Goal: Transaction & Acquisition: Purchase product/service

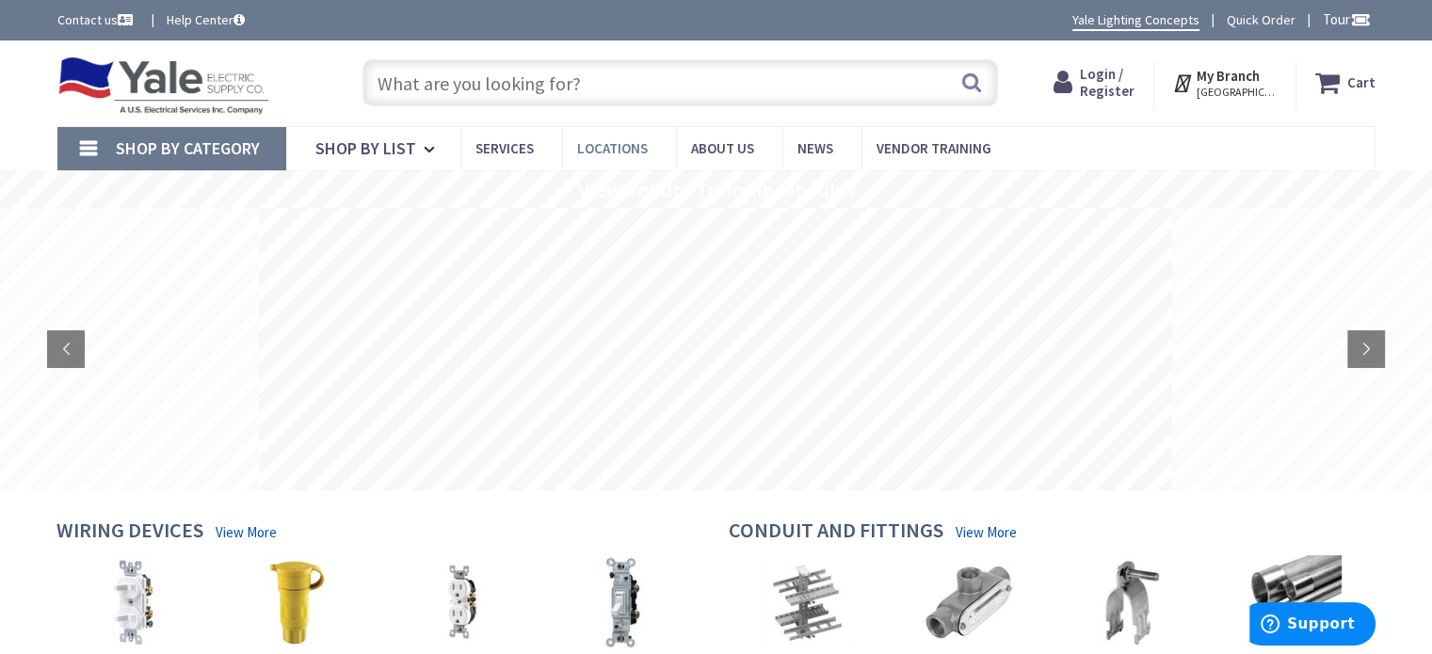
click at [610, 146] on span "Locations" at bounding box center [612, 148] width 71 height 18
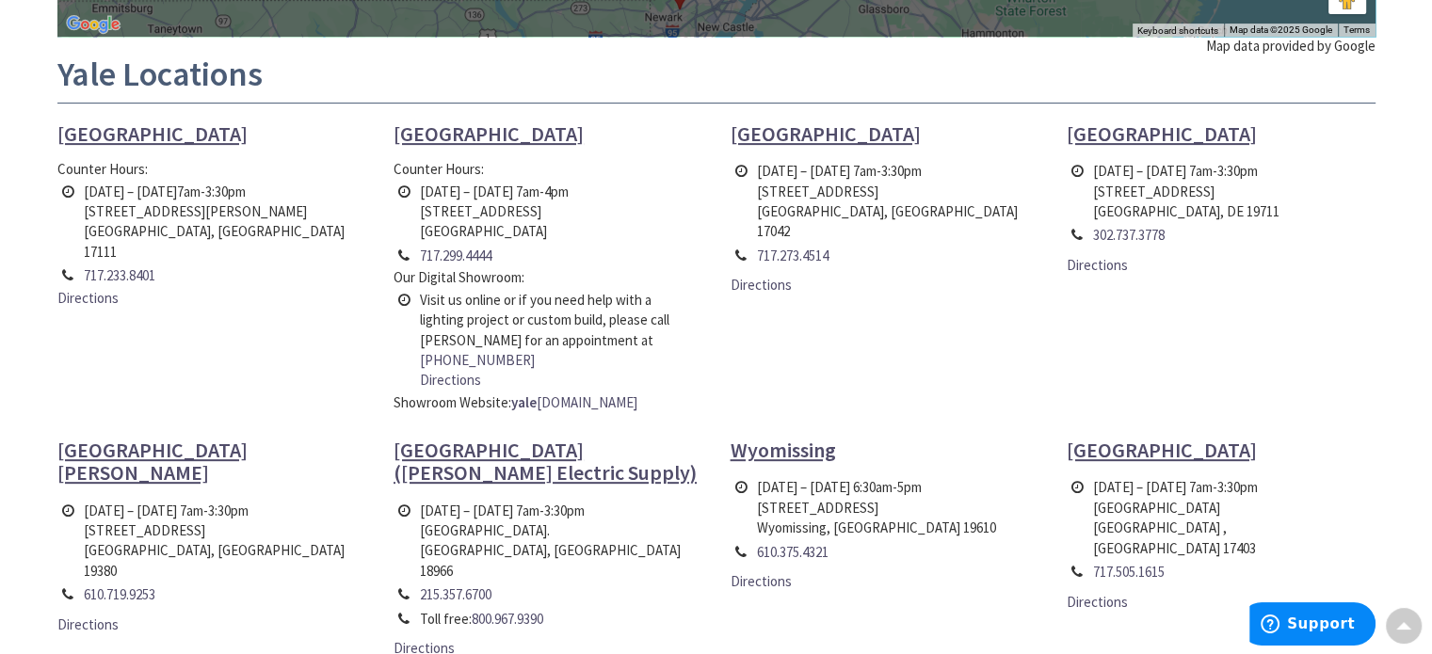
scroll to position [659, 0]
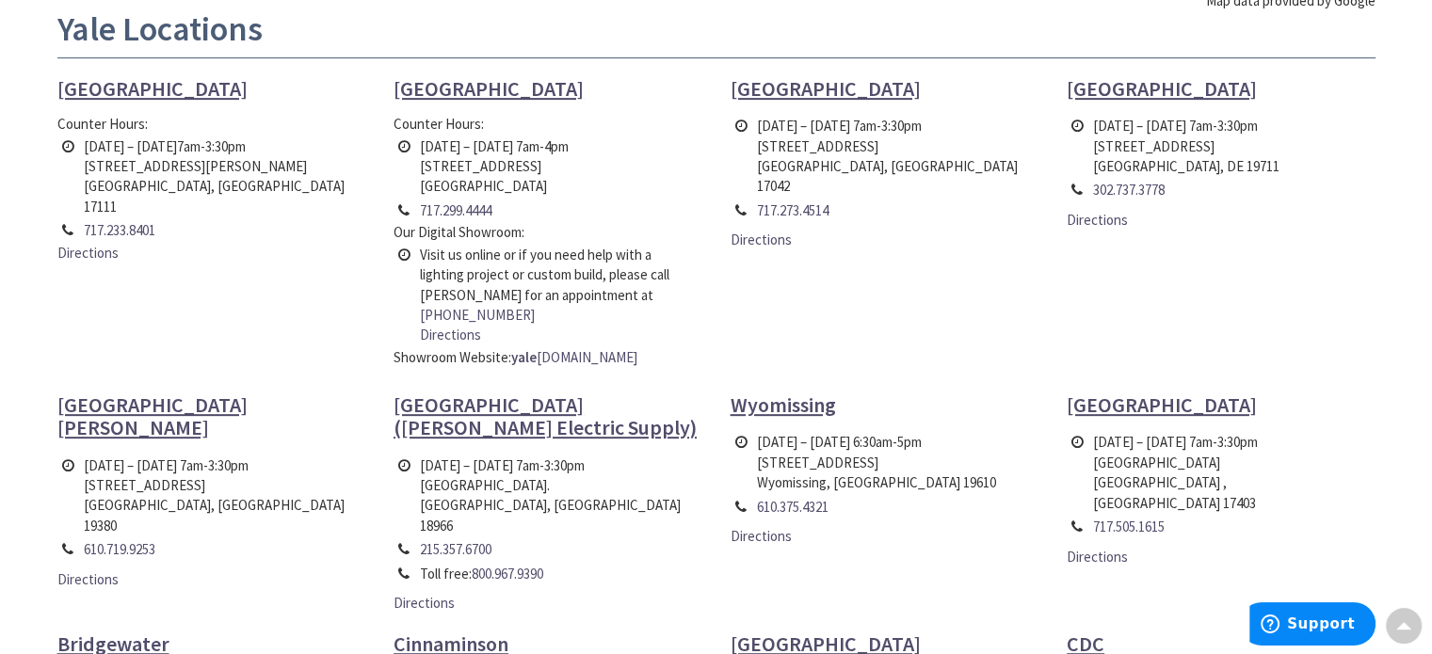
click at [431, 88] on span "Lancaster" at bounding box center [488, 88] width 190 height 26
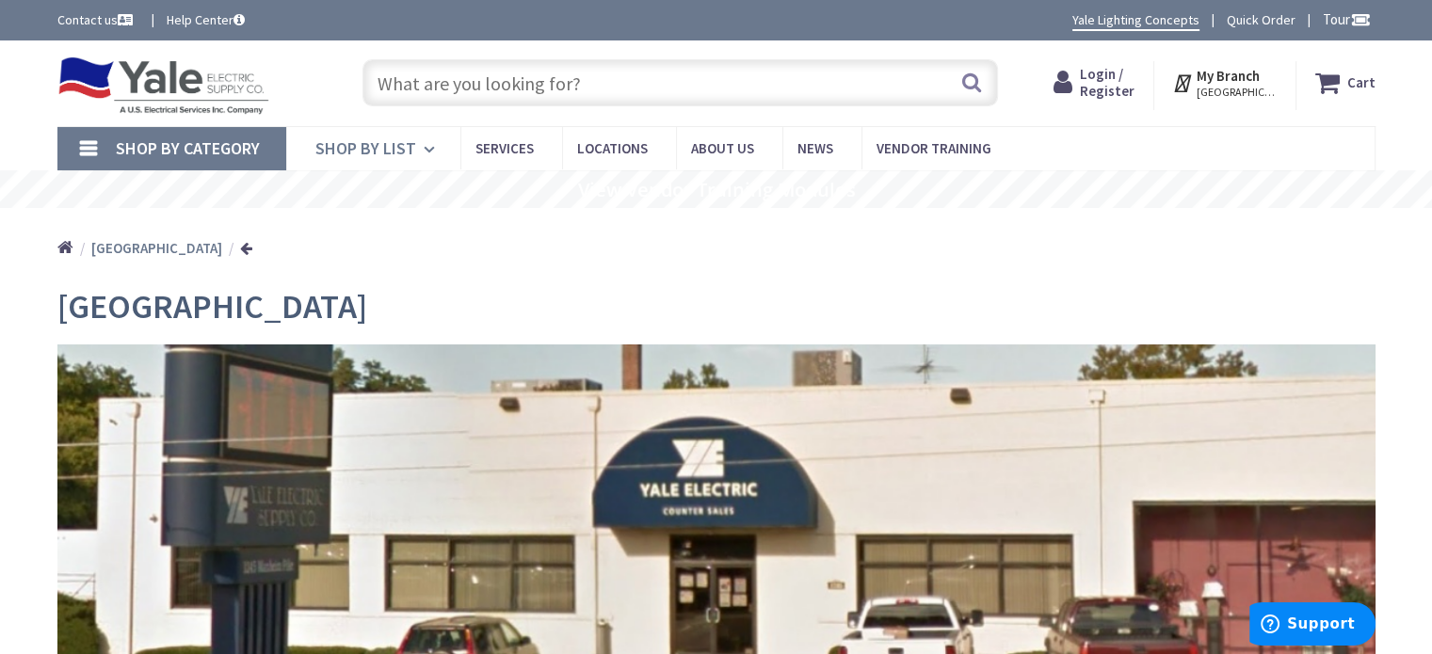
click at [424, 149] on icon at bounding box center [433, 149] width 18 height 41
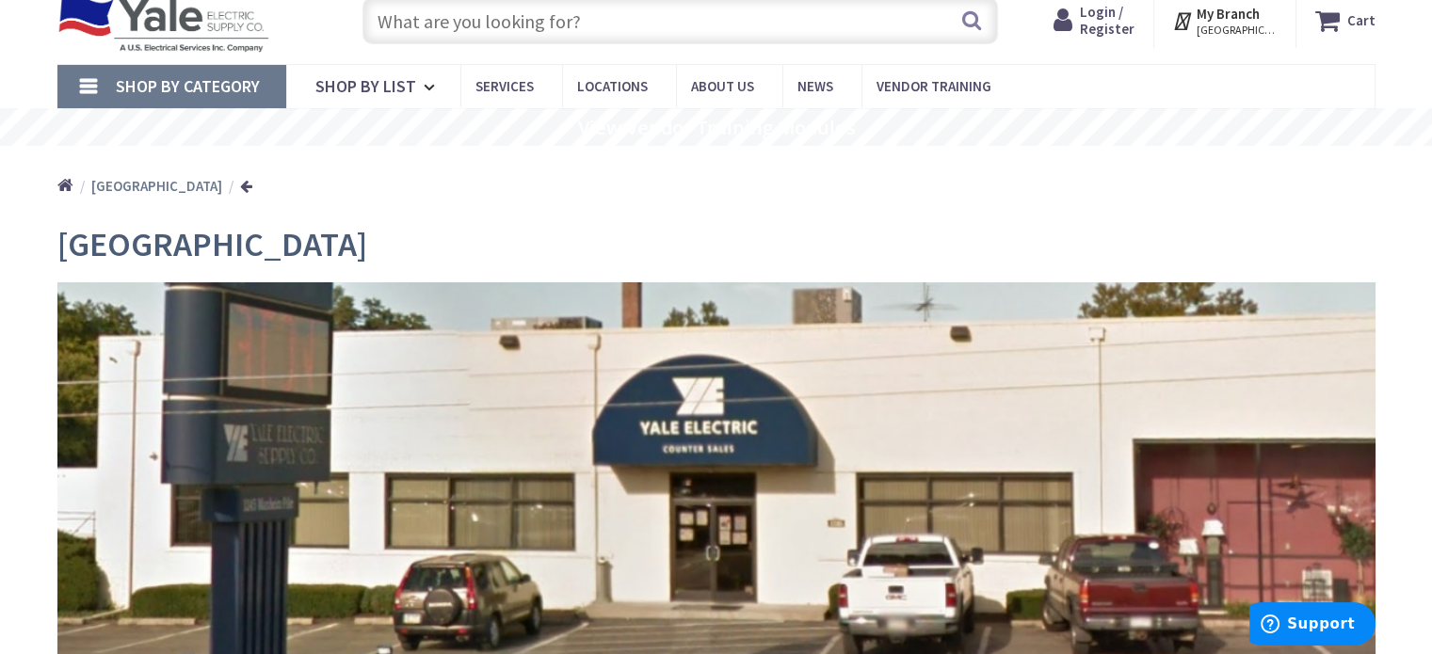
scroll to position [94, 0]
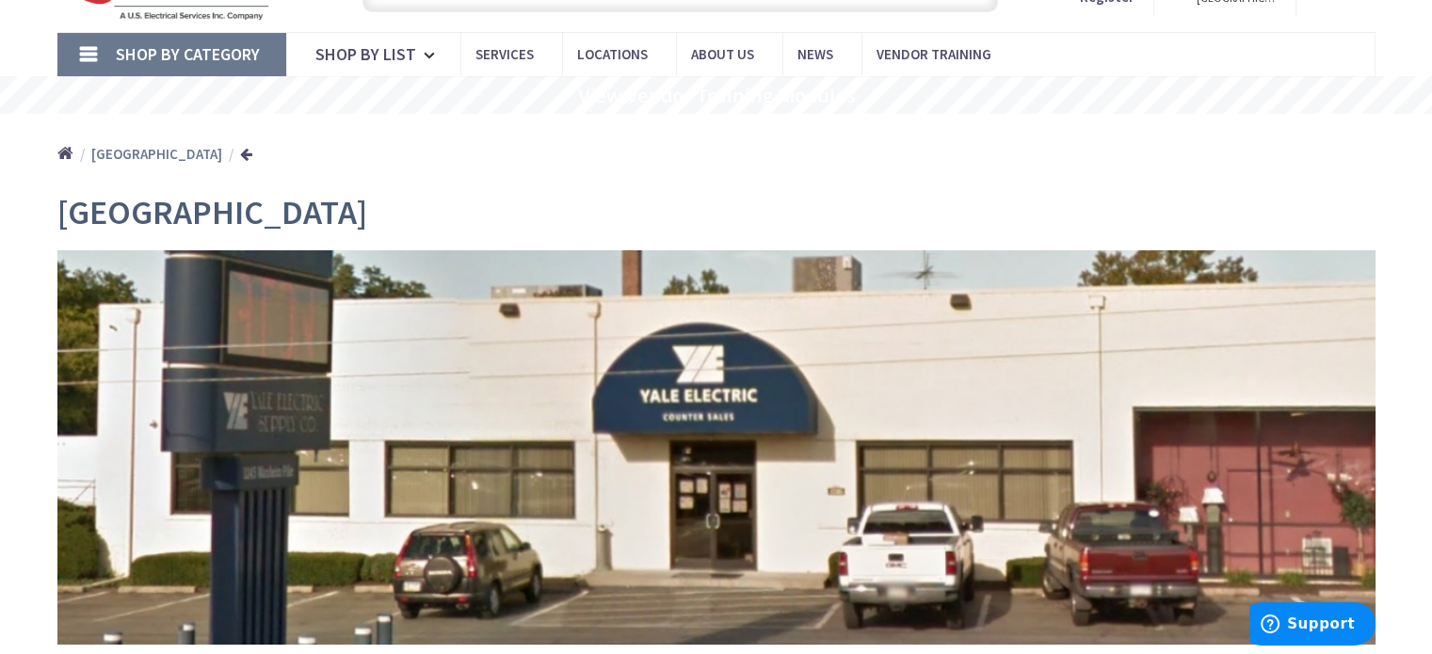
click at [87, 54] on link "Shop By Category" at bounding box center [171, 54] width 229 height 43
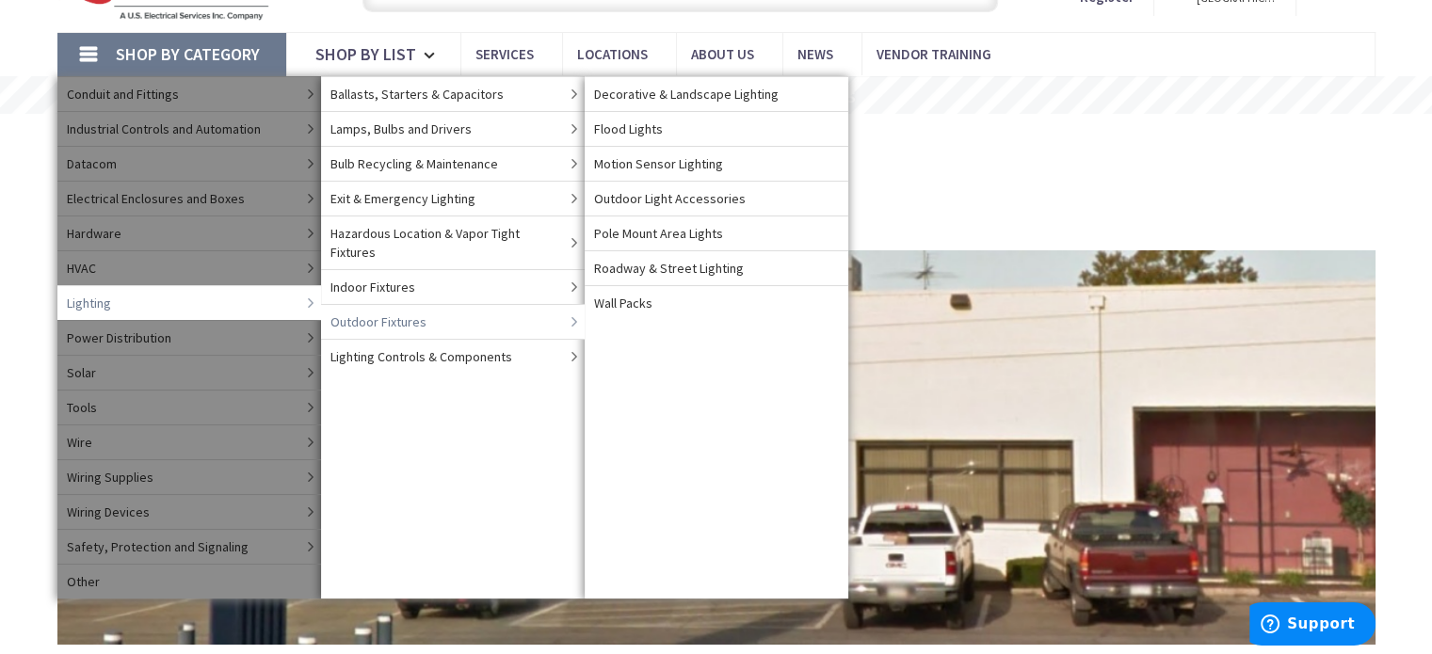
click at [352, 312] on span "Outdoor Fixtures" at bounding box center [378, 321] width 96 height 19
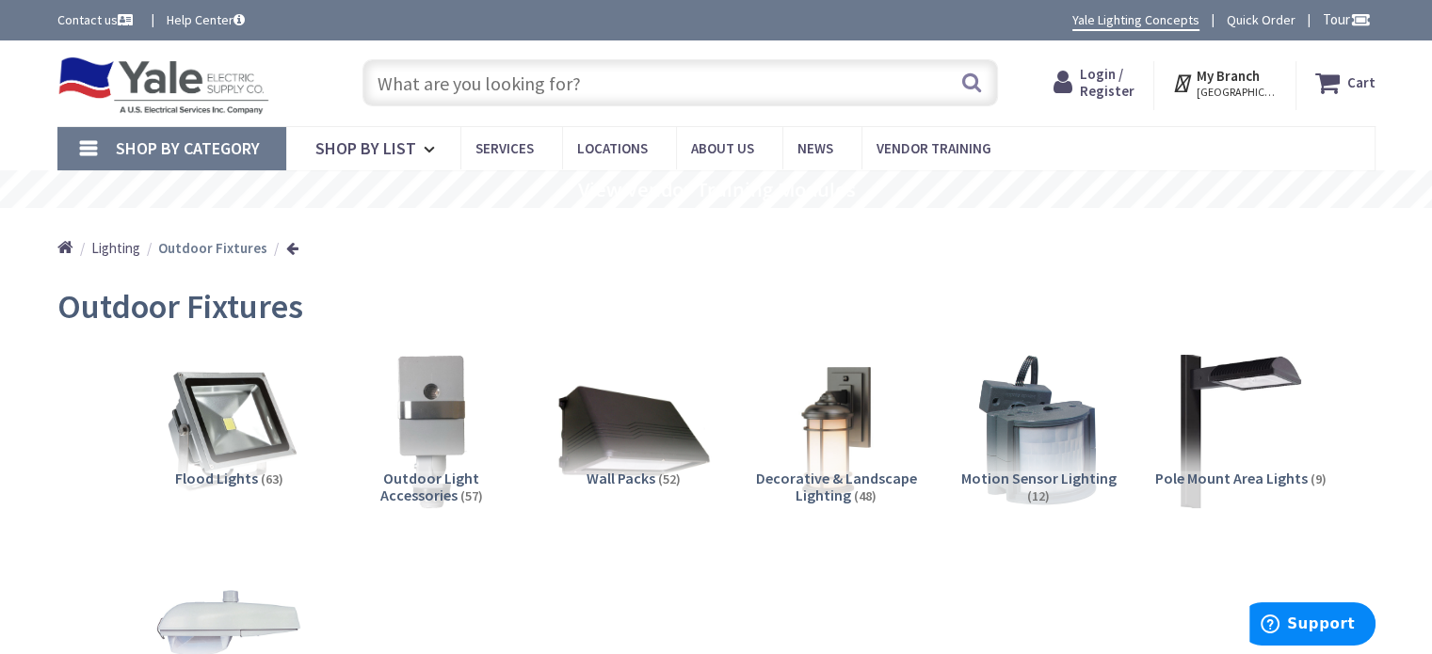
click at [406, 86] on input "text" at bounding box center [679, 82] width 635 height 47
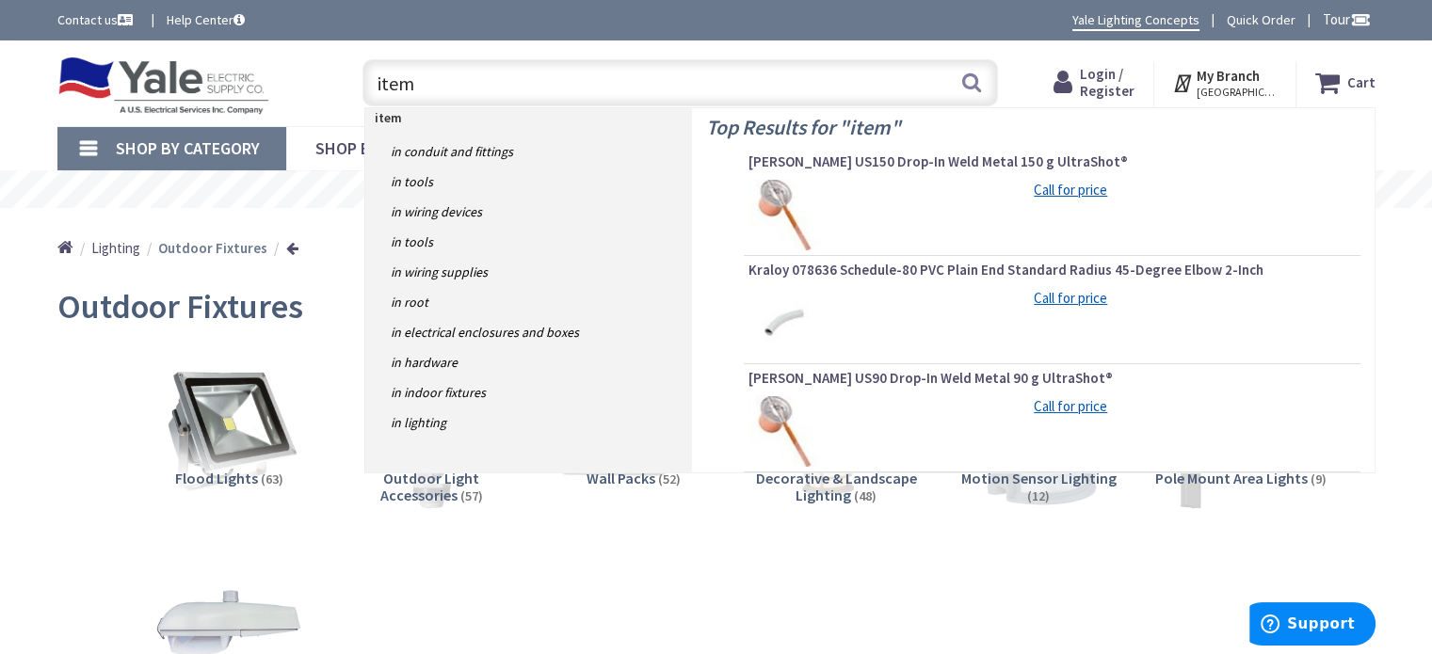
click at [428, 78] on input "item" at bounding box center [679, 82] width 635 height 47
click at [462, 83] on input "item" at bounding box center [679, 82] width 635 height 47
type input "i"
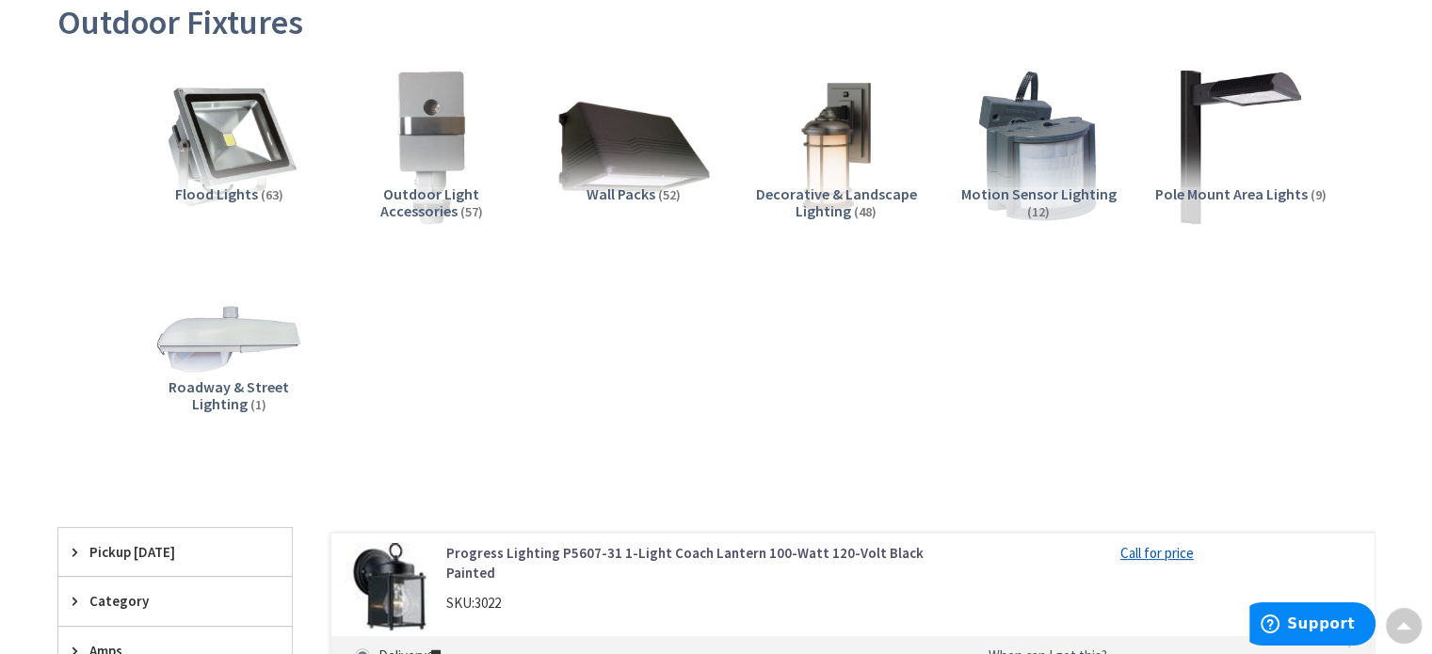
scroll to position [188, 0]
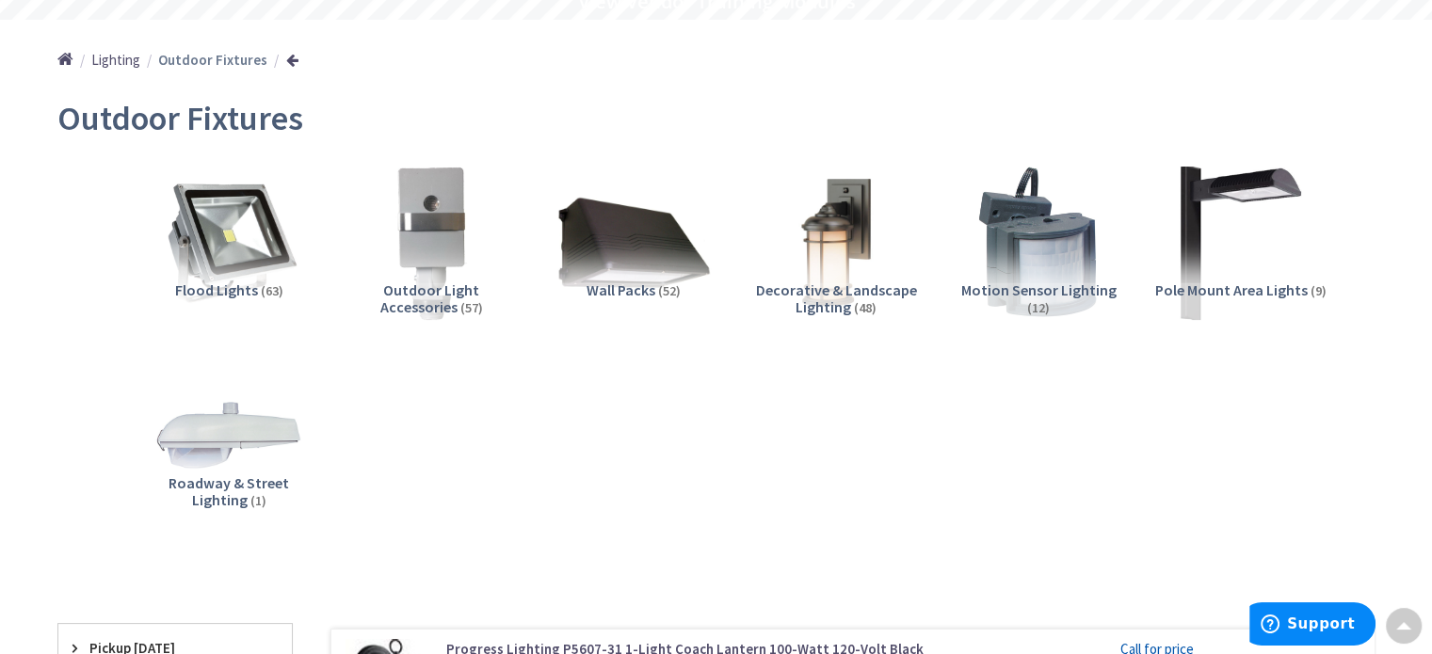
click at [833, 284] on span "Decorative & Landscape Lighting" at bounding box center [836, 298] width 161 height 36
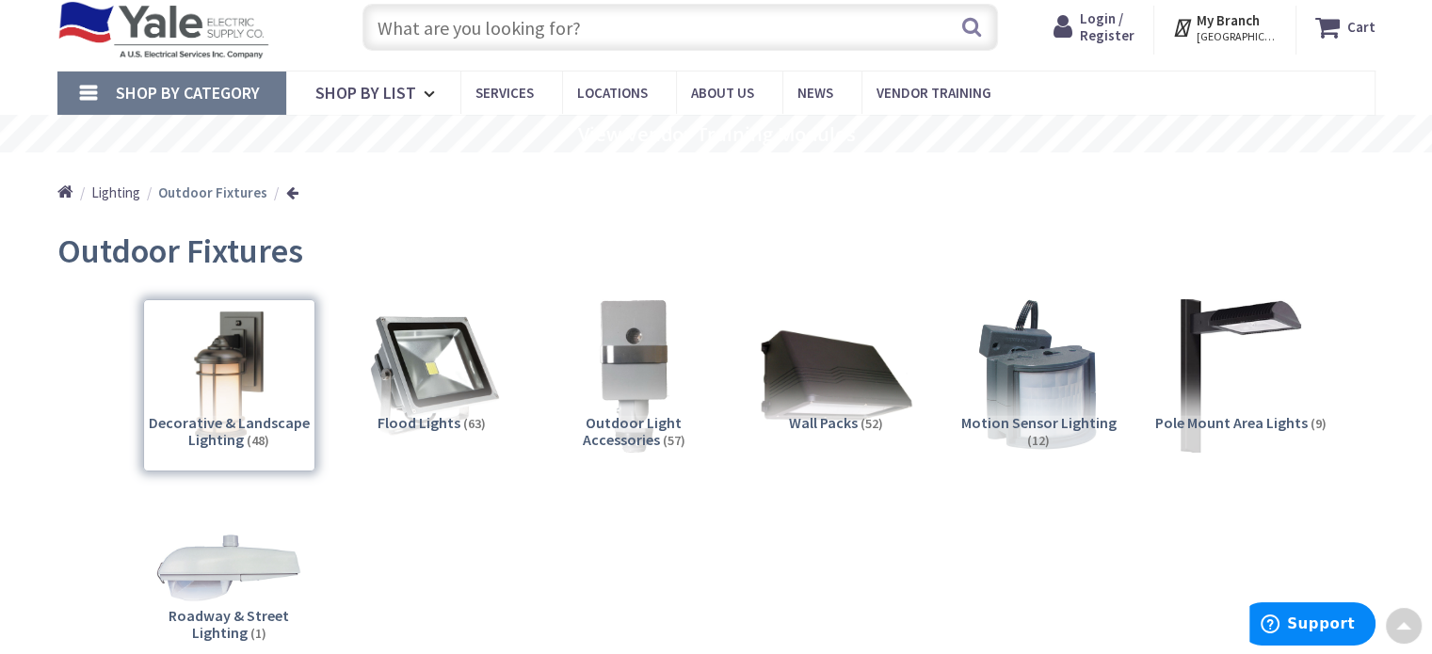
scroll to position [0, 0]
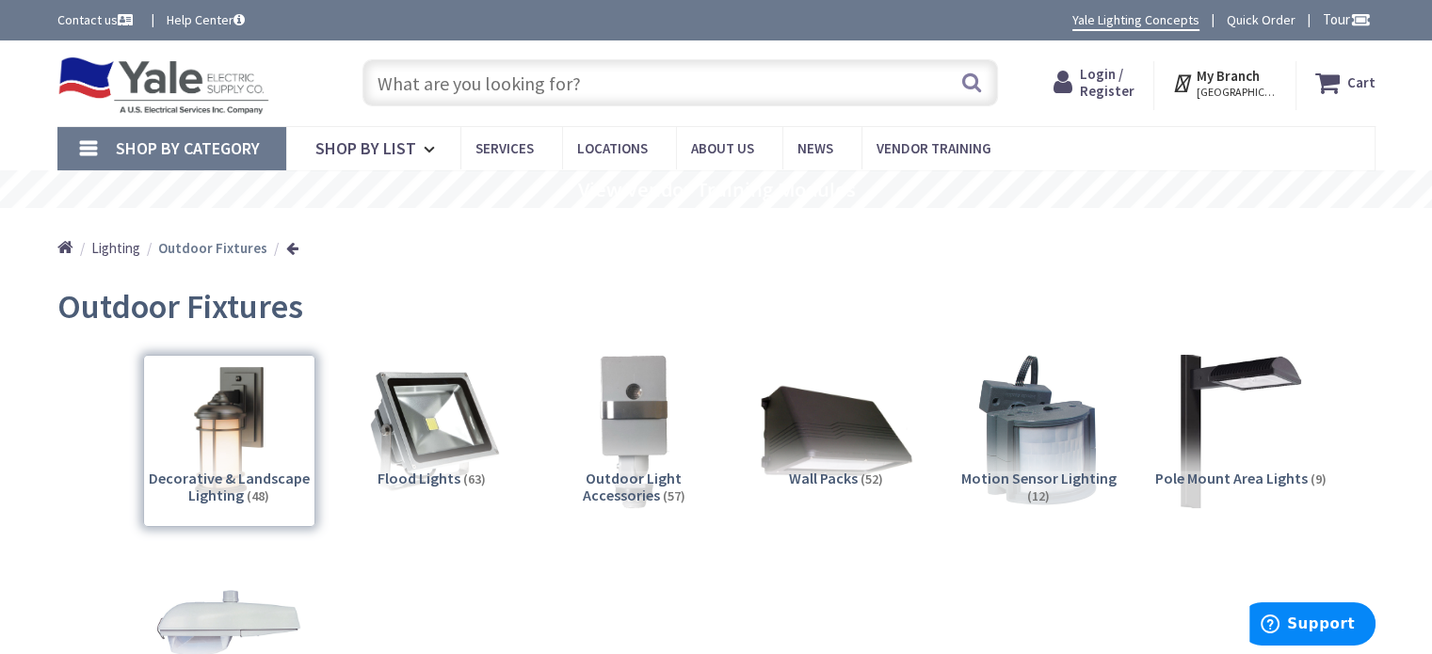
click at [475, 88] on input "text" at bounding box center [679, 82] width 635 height 47
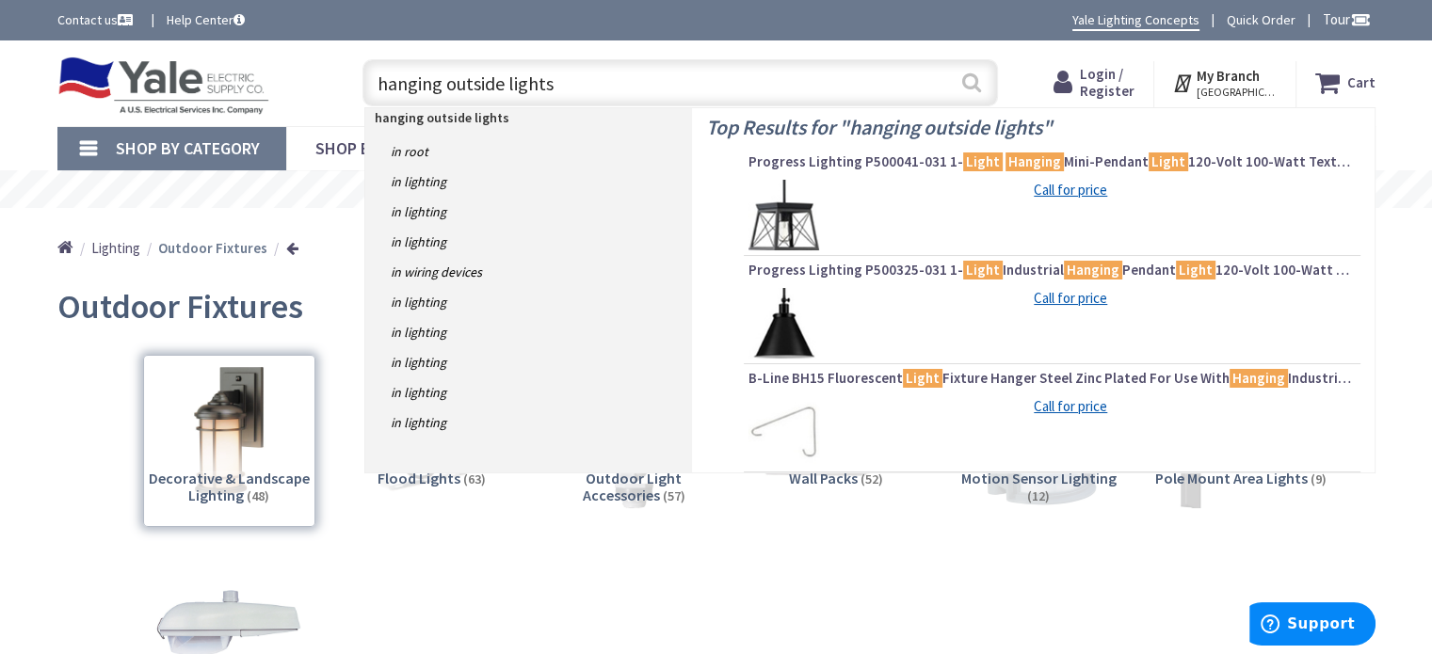
type input "hanging outside lights"
click at [970, 82] on button "Search" at bounding box center [971, 82] width 24 height 42
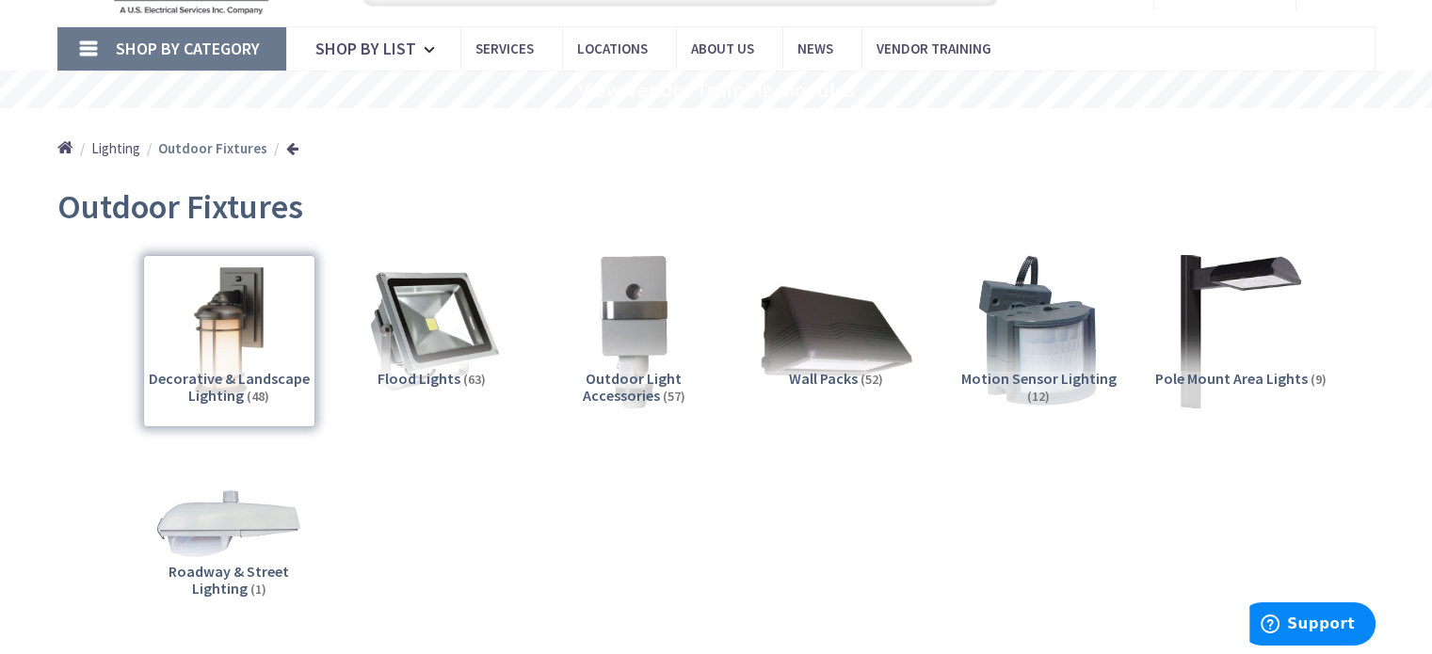
scroll to position [181, 0]
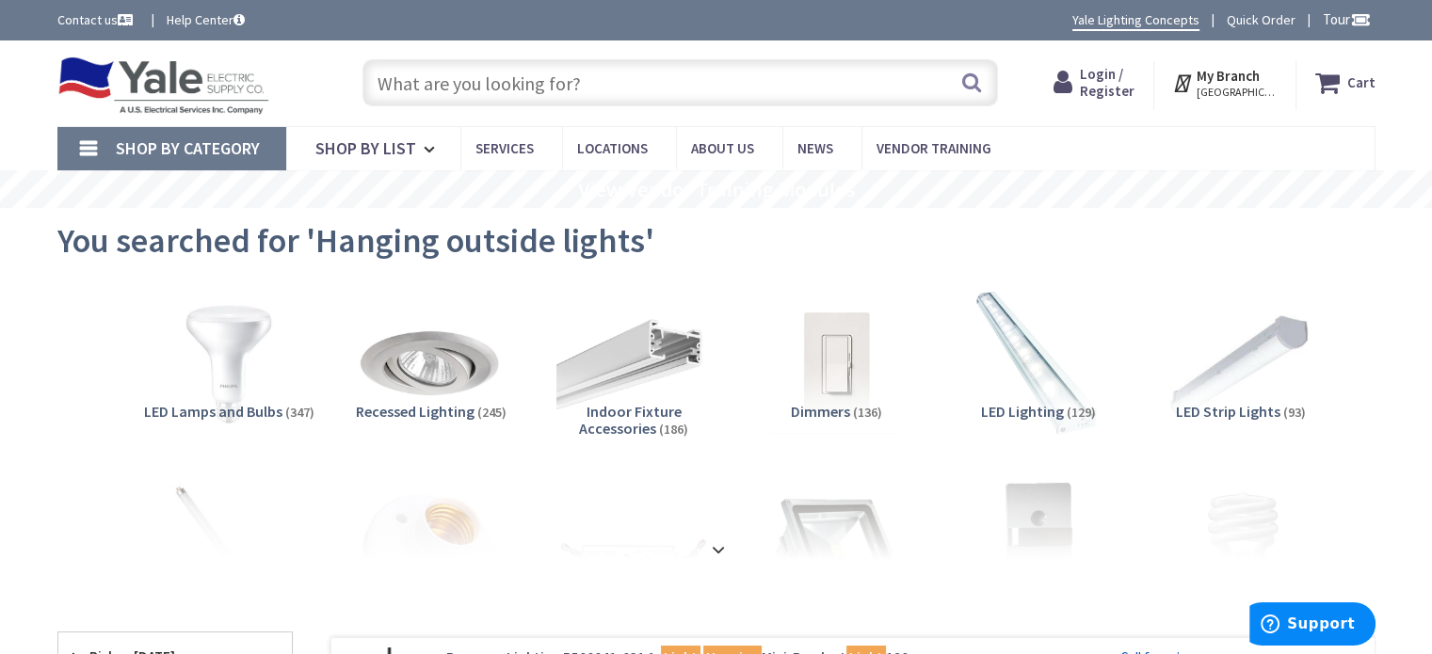
click at [209, 147] on span "Shop By Category" at bounding box center [188, 148] width 144 height 22
